Goal: Task Accomplishment & Management: Manage account settings

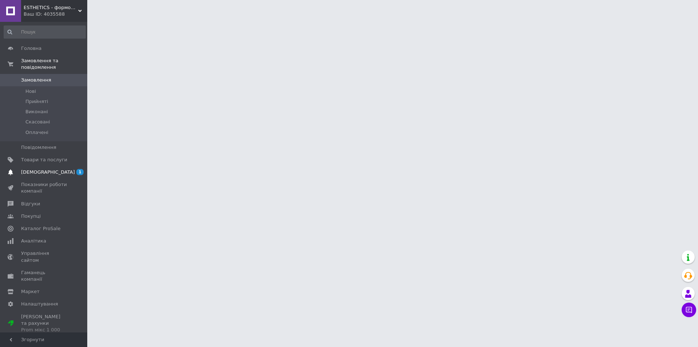
click at [57, 166] on link "[DEMOGRAPHIC_DATA] 1 0" at bounding box center [44, 172] width 89 height 12
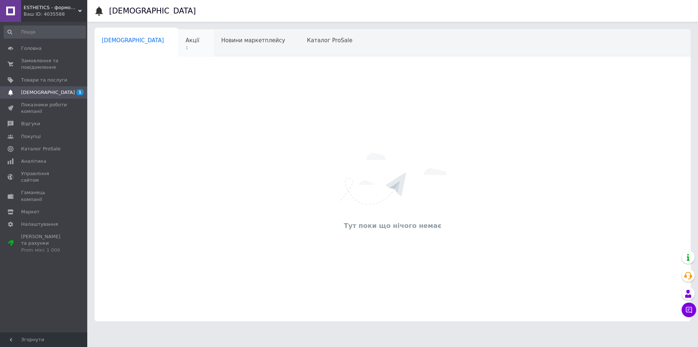
click at [186, 46] on span "1" at bounding box center [193, 47] width 14 height 5
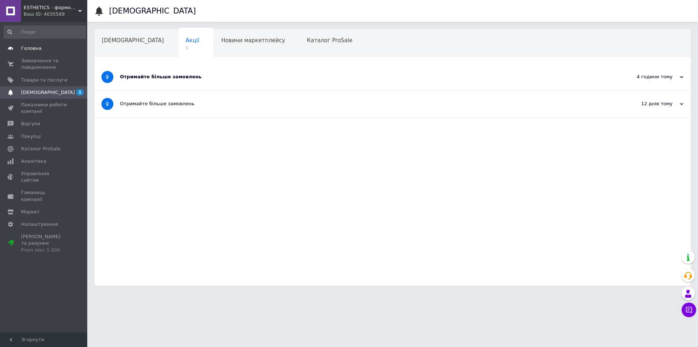
click at [33, 44] on link "Головна" at bounding box center [44, 48] width 89 height 12
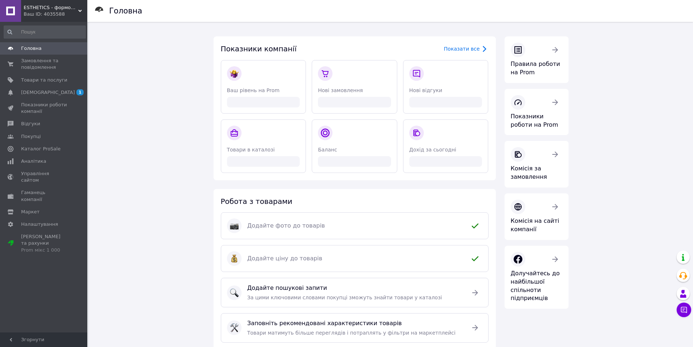
click at [77, 13] on div "Ваш ID: 4035588" at bounding box center [56, 14] width 64 height 7
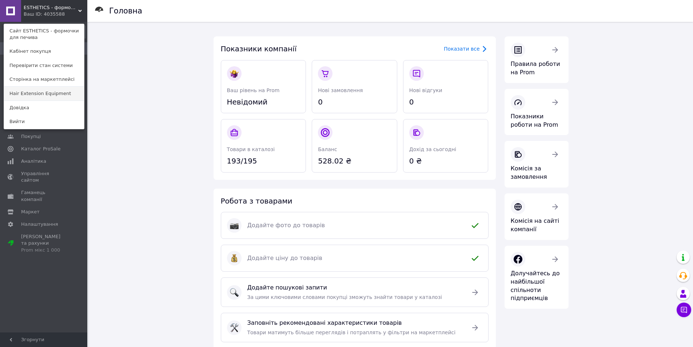
click at [57, 95] on link "Hair Extension Equipment" at bounding box center [44, 94] width 80 height 14
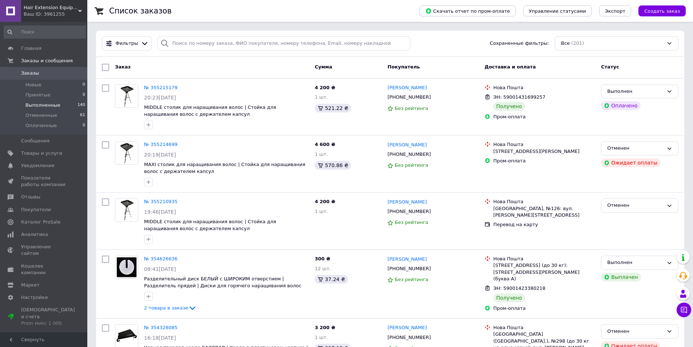
click at [36, 108] on span "Выполненные" at bounding box center [42, 105] width 35 height 7
